Goal: Task Accomplishment & Management: Use online tool/utility

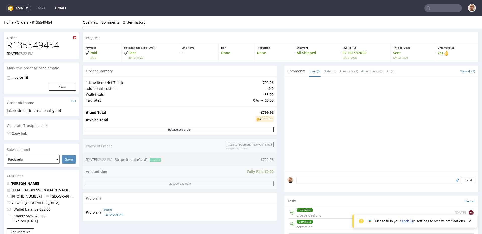
click at [38, 45] on h1 "R135549454" at bounding box center [41, 45] width 69 height 10
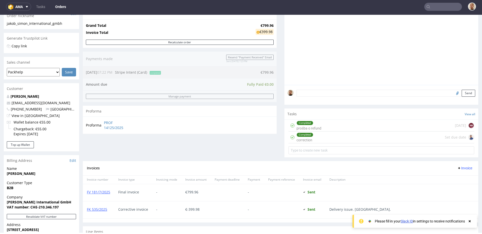
scroll to position [39, 0]
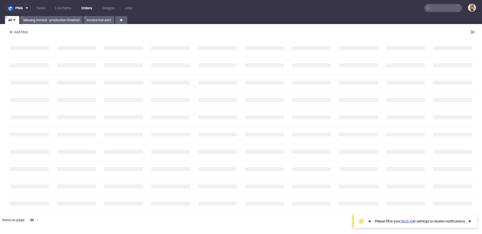
click at [450, 8] on input "text" at bounding box center [443, 8] width 38 height 8
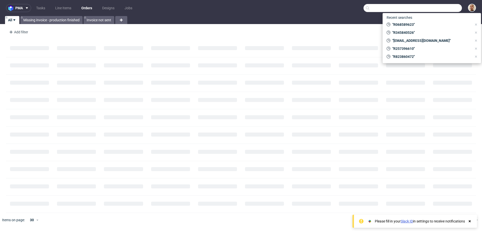
paste input "[EMAIL_ADDRESS][DOMAIN_NAME]"
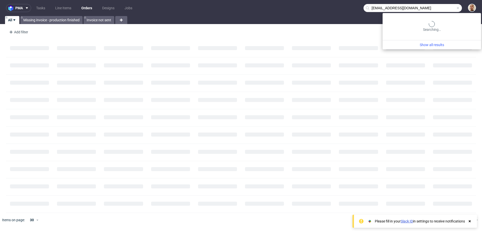
type input "[EMAIL_ADDRESS][DOMAIN_NAME]"
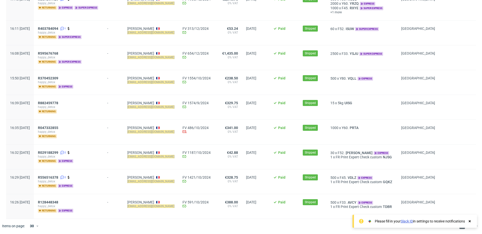
scroll to position [272, 0]
click at [58, 152] on span "R029188299" at bounding box center [48, 153] width 20 height 4
click at [58, 176] on span "R556516378" at bounding box center [48, 178] width 20 height 4
click at [62, 101] on div "R882459778 happy_detox returning" at bounding box center [68, 107] width 69 height 25
click at [58, 101] on span "R882459778" at bounding box center [48, 103] width 20 height 4
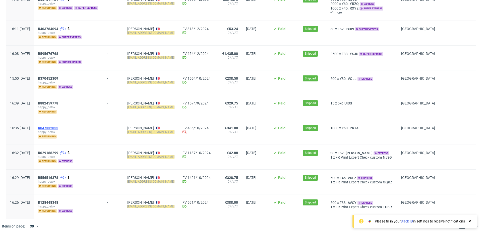
click at [58, 127] on span "R047332855" at bounding box center [48, 128] width 20 height 4
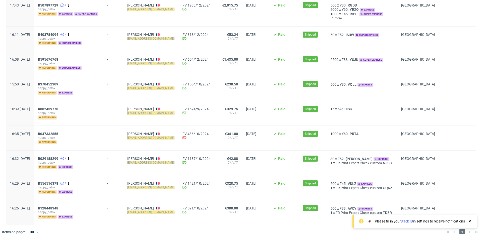
scroll to position [272, 0]
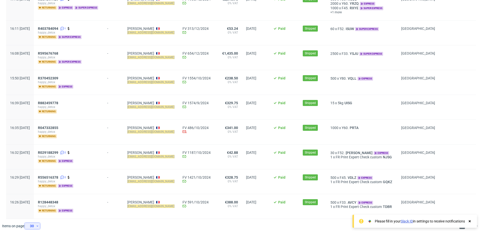
click at [37, 224] on icon at bounding box center [37, 226] width 3 height 4
click at [34, 211] on div "120" at bounding box center [34, 213] width 10 height 7
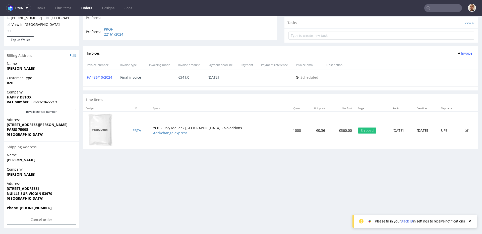
scroll to position [1, 0]
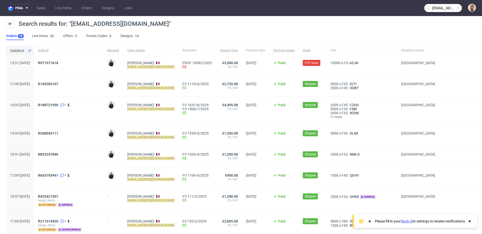
scroll to position [272, 0]
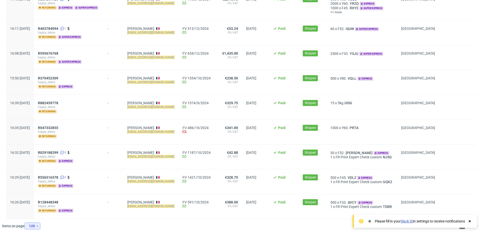
click at [34, 225] on div "120" at bounding box center [31, 226] width 9 height 7
click at [34, 213] on div "300" at bounding box center [34, 213] width 10 height 7
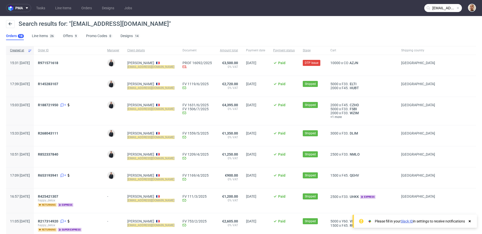
scroll to position [272, 0]
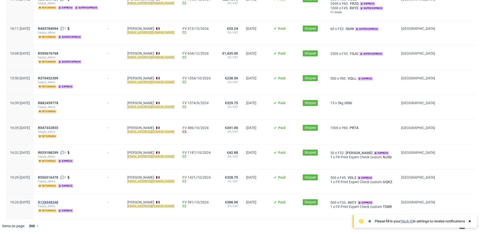
click at [57, 201] on span "R128448348" at bounding box center [48, 202] width 20 height 4
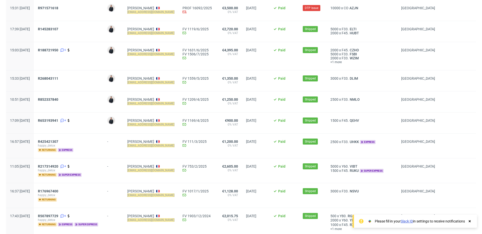
scroll to position [0, 0]
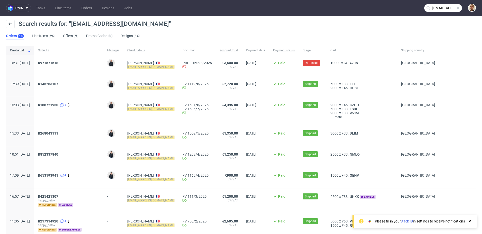
click at [442, 10] on input "contact@happydetox.co" at bounding box center [443, 8] width 38 height 8
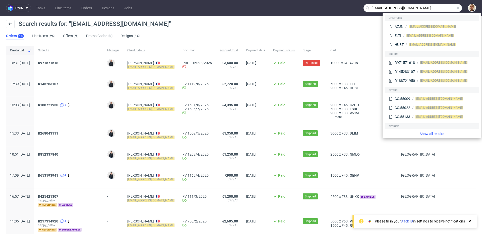
drag, startPoint x: 382, startPoint y: 10, endPoint x: 364, endPoint y: 8, distance: 17.4
click at [364, 8] on div "[EMAIL_ADDRESS][DOMAIN_NAME]" at bounding box center [412, 8] width 98 height 8
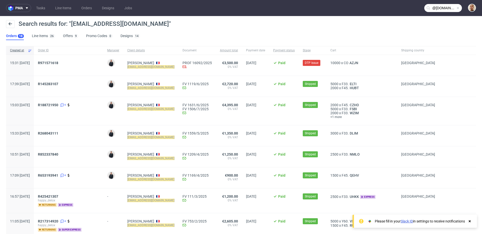
type input "@happydetox.co"
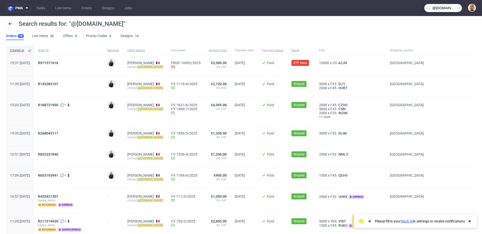
scroll to position [272, 0]
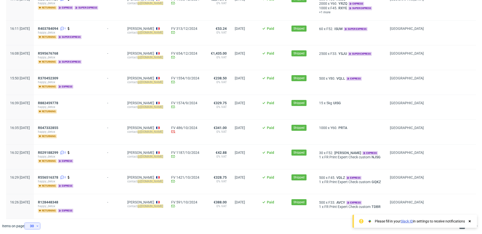
click at [37, 225] on icon at bounding box center [37, 226] width 3 height 4
click at [33, 211] on div "300" at bounding box center [34, 213] width 10 height 7
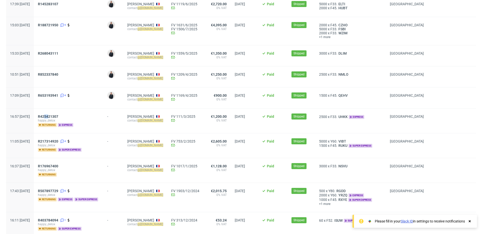
scroll to position [272, 0]
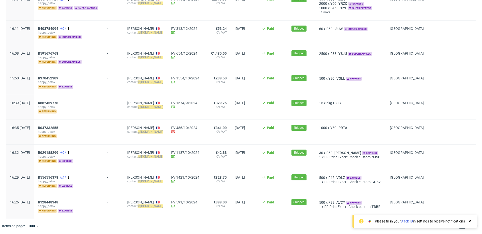
click at [103, 191] on div "R556516378 2 happy_detox returning express" at bounding box center [68, 182] width 69 height 25
click at [58, 200] on span "R128448348" at bounding box center [48, 202] width 20 height 4
click at [58, 176] on span "R556516378" at bounding box center [48, 178] width 20 height 4
click at [58, 151] on span "R029188299" at bounding box center [48, 153] width 20 height 4
click at [58, 128] on span "R047332855" at bounding box center [48, 128] width 20 height 4
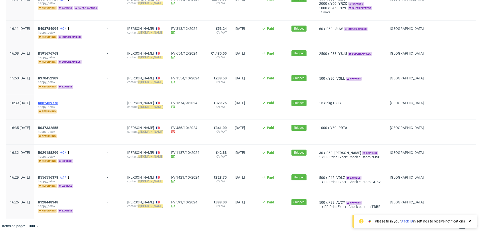
click at [58, 102] on span "R882459778" at bounding box center [48, 103] width 20 height 4
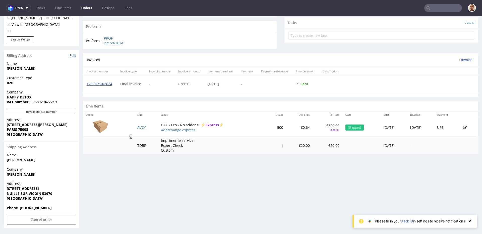
scroll to position [1, 0]
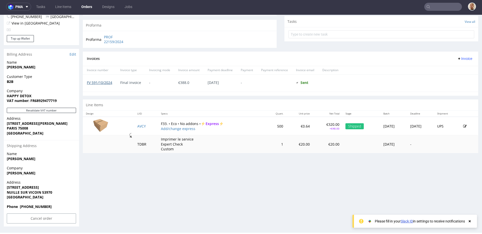
click at [109, 82] on link "FV 591/10/2024" at bounding box center [99, 82] width 25 height 5
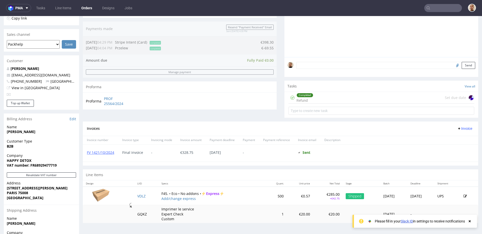
scroll to position [179, 0]
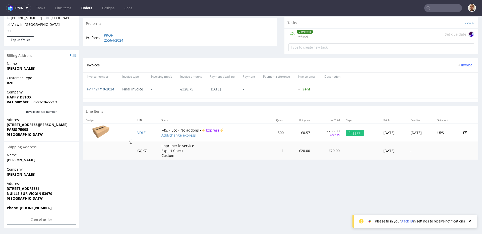
click at [111, 90] on link "FV 1421/10/2024" at bounding box center [100, 89] width 27 height 5
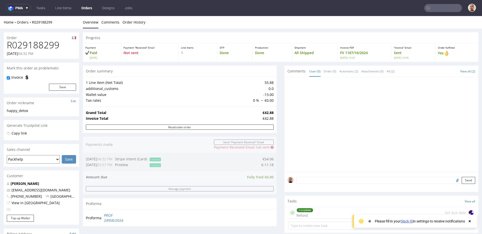
scroll to position [179, 0]
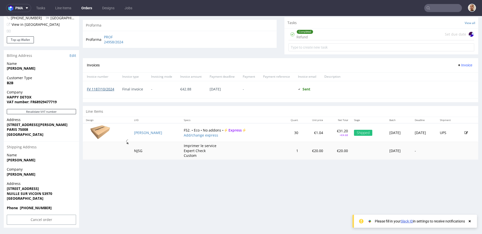
click at [107, 88] on link "FV 1187/10/2024" at bounding box center [100, 89] width 27 height 5
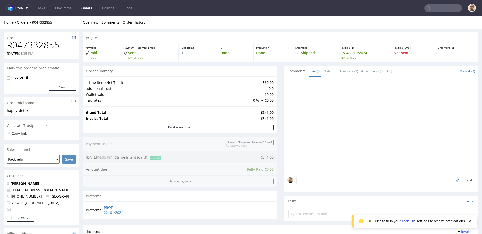
scroll to position [179, 0]
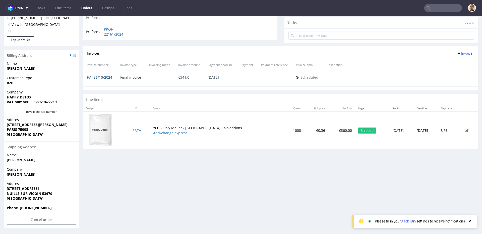
click at [109, 77] on link "FV 486/10/2024" at bounding box center [99, 77] width 25 height 5
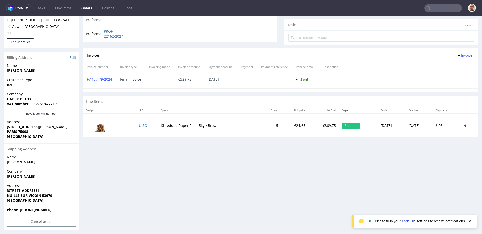
scroll to position [179, 0]
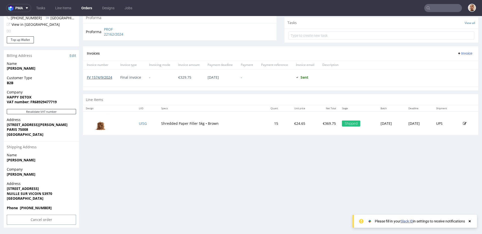
click at [109, 76] on link "FV 1574/9/2024" at bounding box center [99, 77] width 25 height 5
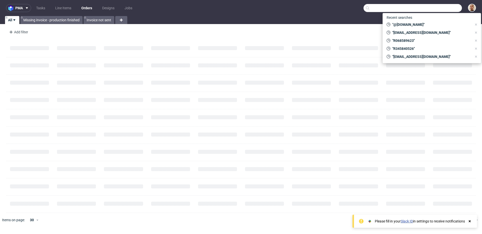
click at [434, 10] on input "text" at bounding box center [412, 8] width 98 height 8
paste input "R490908568"
type input "R490908568"
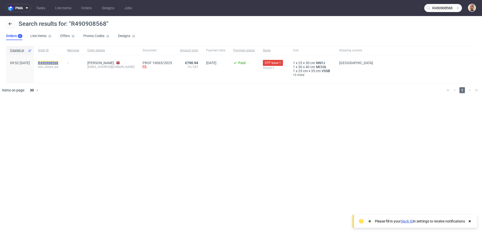
click at [58, 62] on mark "R490908568" at bounding box center [48, 63] width 20 height 4
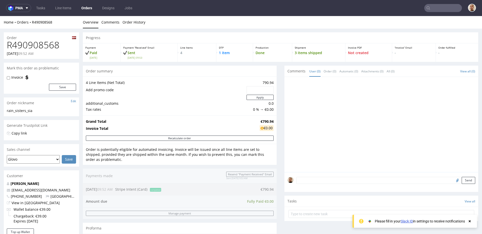
scroll to position [192, 0]
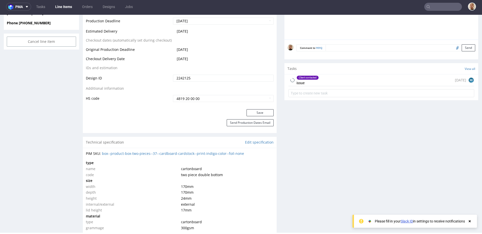
scroll to position [260, 0]
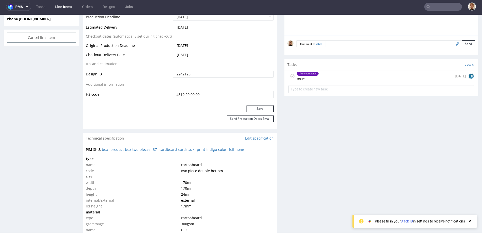
click at [337, 67] on div "Tasks View all" at bounding box center [381, 64] width 194 height 11
click at [337, 72] on div "Client contacted issue 12 days ago BK" at bounding box center [381, 76] width 186 height 12
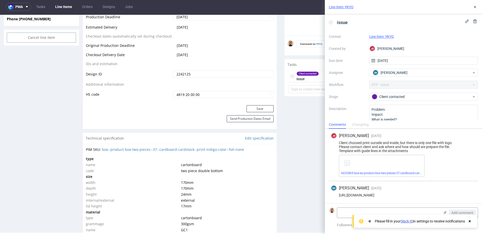
click at [380, 194] on div "https://app-eu1.hubspot.com/contacts/25600958/record/0-5/194344137967/" at bounding box center [403, 195] width 145 height 4
copy div "https://app-eu1.hubspot.com/contacts/25600958/record/0-5/194344137967/"
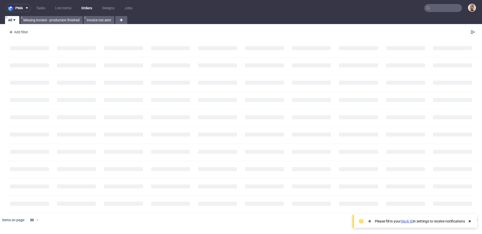
click at [458, 7] on input "text" at bounding box center [443, 8] width 38 height 8
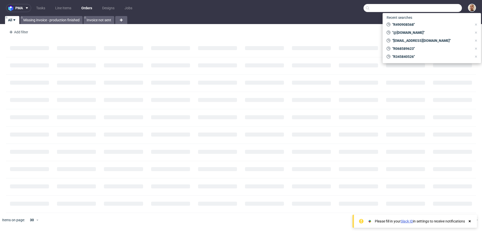
paste input "R922374160"
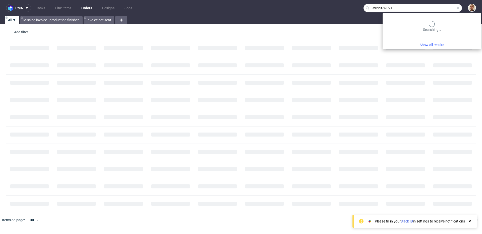
type input "R922374160"
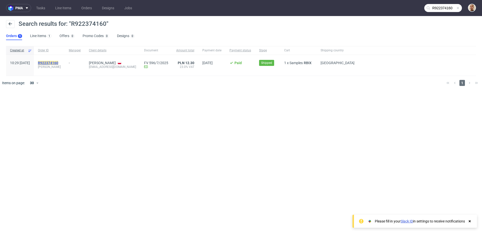
click at [58, 61] on mark "R922374160" at bounding box center [48, 63] width 20 height 4
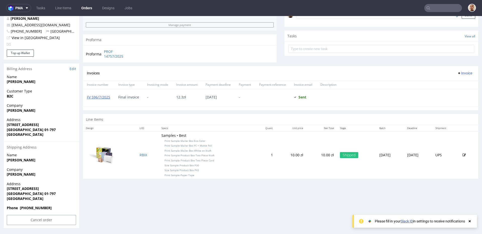
scroll to position [1, 0]
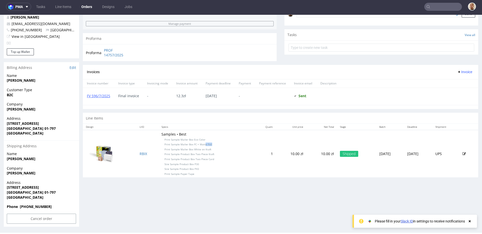
drag, startPoint x: 202, startPoint y: 144, endPoint x: 212, endPoint y: 144, distance: 10.0
click at [212, 144] on td "Samples • Best Print Sample Mailer Box Eco Color Print Sample Mailer Box FC + M…" at bounding box center [205, 153] width 95 height 47
click at [190, 150] on span "Print Sample Mailer Box White on Kraft" at bounding box center [187, 150] width 47 height 4
drag, startPoint x: 197, startPoint y: 145, endPoint x: 212, endPoint y: 145, distance: 15.1
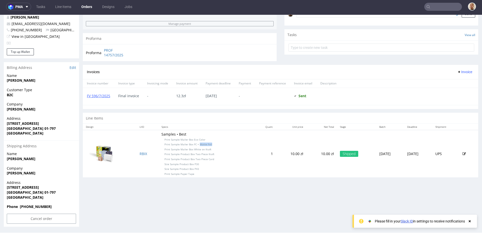
click at [212, 145] on td "Samples • Best Print Sample Mailer Box Eco Color Print Sample Mailer Box FC + M…" at bounding box center [205, 153] width 95 height 47
click at [206, 156] on span "Print Sample Product Box Two Piece Kraft" at bounding box center [189, 154] width 50 height 4
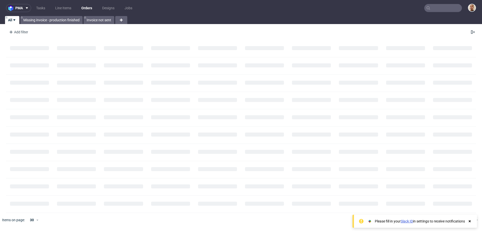
click at [434, 7] on input "text" at bounding box center [443, 8] width 38 height 8
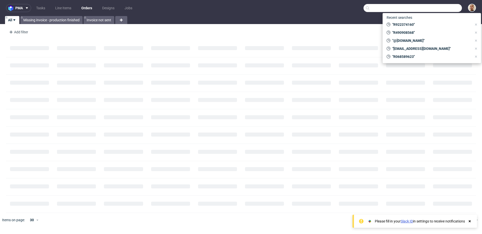
paste input "R468359902"
type input "R468359902"
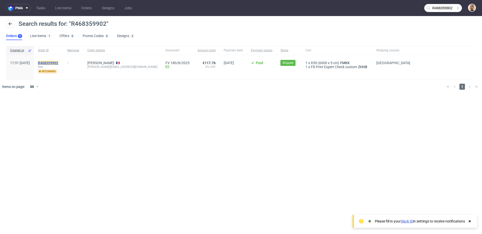
click at [58, 63] on mark "R468359902" at bounding box center [48, 63] width 20 height 4
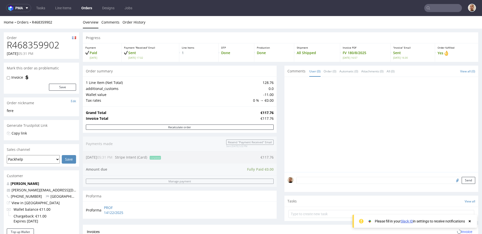
scroll to position [192, 0]
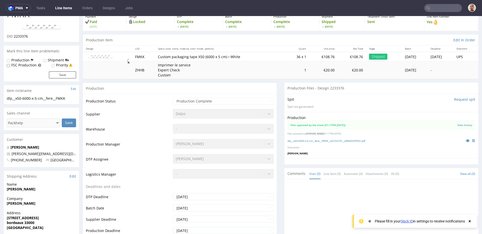
scroll to position [220, 0]
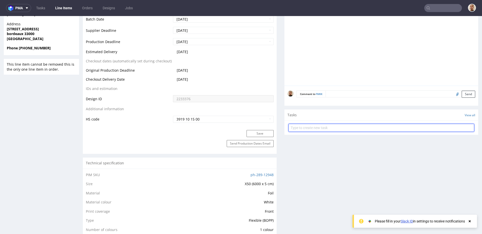
click at [314, 126] on input "text" at bounding box center [381, 128] width 186 height 8
type input "zwrot"
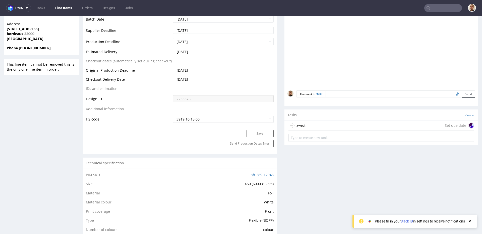
click at [331, 123] on div "zwrot Set due date" at bounding box center [381, 126] width 186 height 10
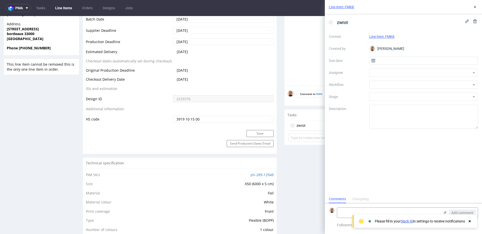
scroll to position [4, 0]
click at [397, 57] on input "text" at bounding box center [423, 61] width 109 height 8
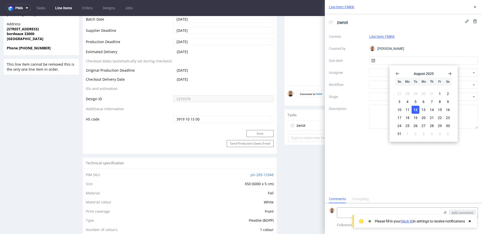
click at [417, 107] on button "12" at bounding box center [415, 110] width 8 height 8
type input "[DATE]"
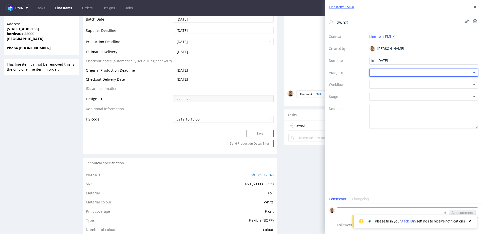
click at [392, 72] on div at bounding box center [423, 73] width 109 height 8
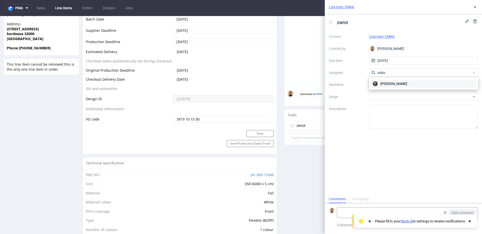
type input "sobo"
click at [390, 85] on span "[PERSON_NAME]" at bounding box center [393, 83] width 27 height 5
click at [390, 85] on div at bounding box center [423, 85] width 109 height 8
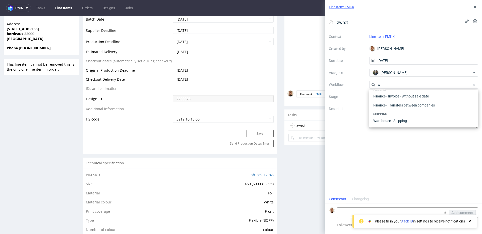
scroll to position [0, 0]
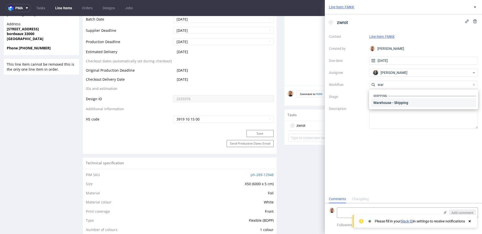
type input "war"
click at [386, 105] on div "Warehouse - Shipping" at bounding box center [423, 102] width 105 height 9
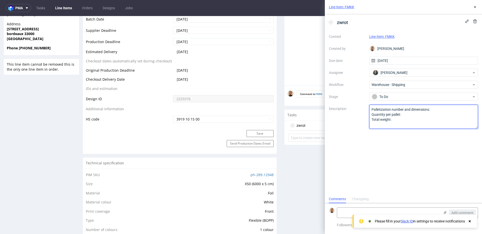
click at [389, 117] on textarea "Palletization number and dimensions: Quantity per pallet: Total weight:" at bounding box center [423, 117] width 109 height 24
drag, startPoint x: 393, startPoint y: 118, endPoint x: 364, endPoint y: 110, distance: 29.6
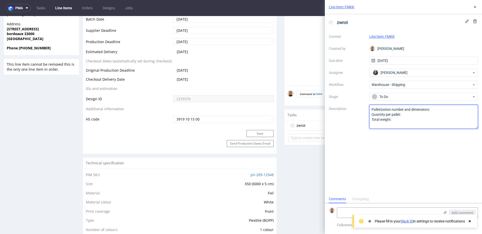
click at [364, 110] on div "Context Line Item: FMKK Created by [PERSON_NAME] Due date [DATE] Assignee [PERS…" at bounding box center [403, 81] width 149 height 96
type textarea "hej, klientka prosi o dostawe pomiedzy [DATE]-[DATE]. Zamowienie wraca do nas p…"
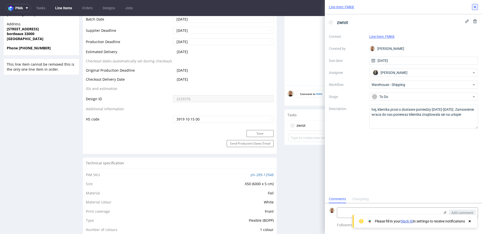
click at [472, 5] on button at bounding box center [475, 7] width 6 height 6
